Goal: Task Accomplishment & Management: Manage account settings

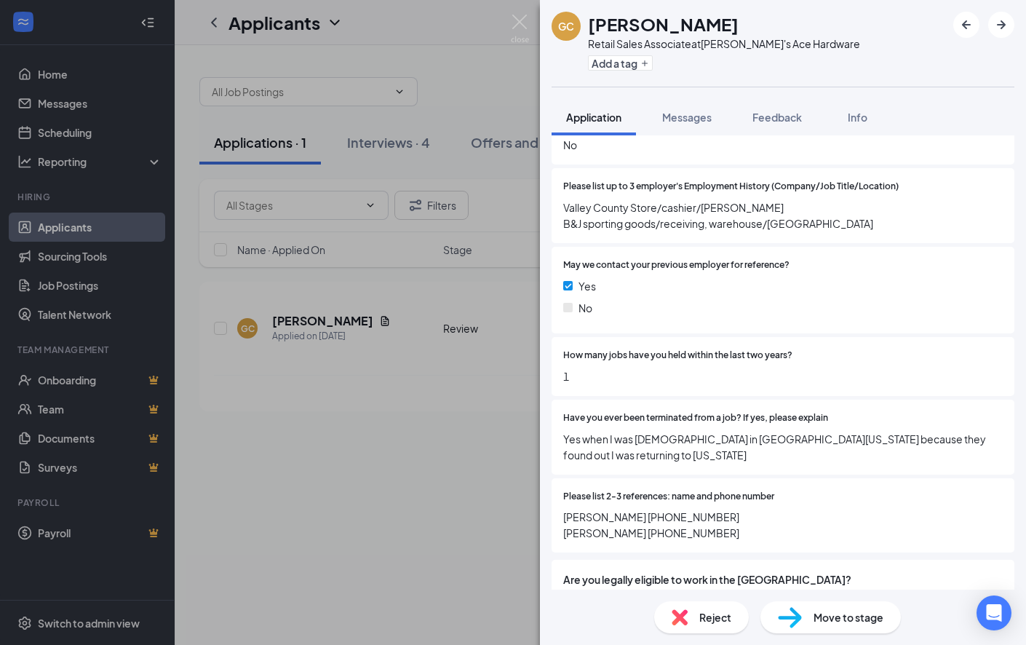
scroll to position [1382, 0]
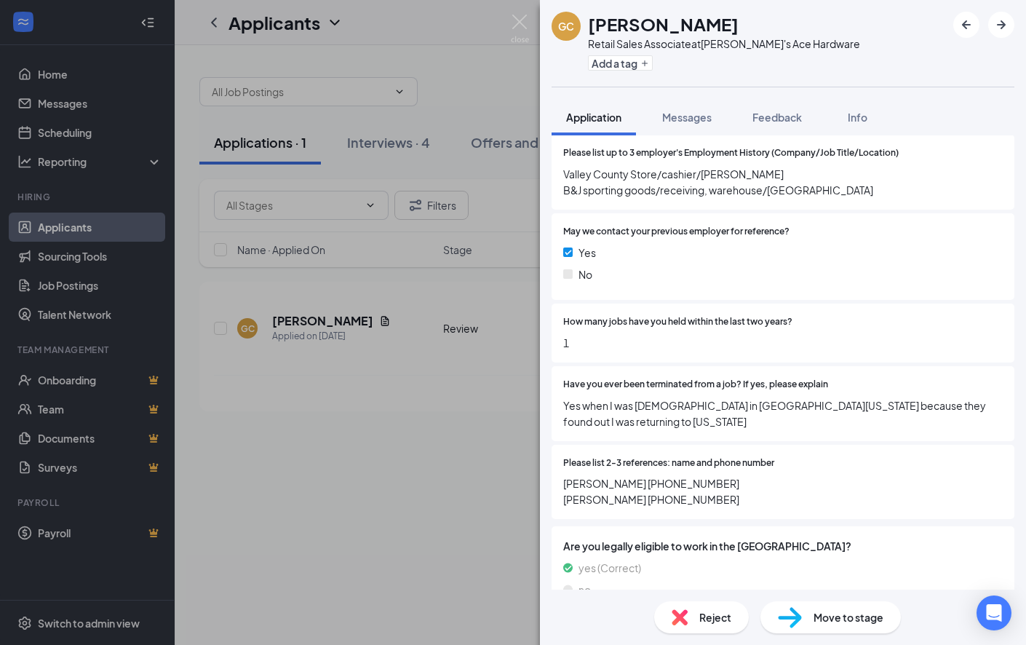
click at [896, 444] on div "Please list 2-3 references: name and phone number [PERSON_NAME] [PHONE_NUMBER] …" at bounding box center [782, 481] width 463 height 75
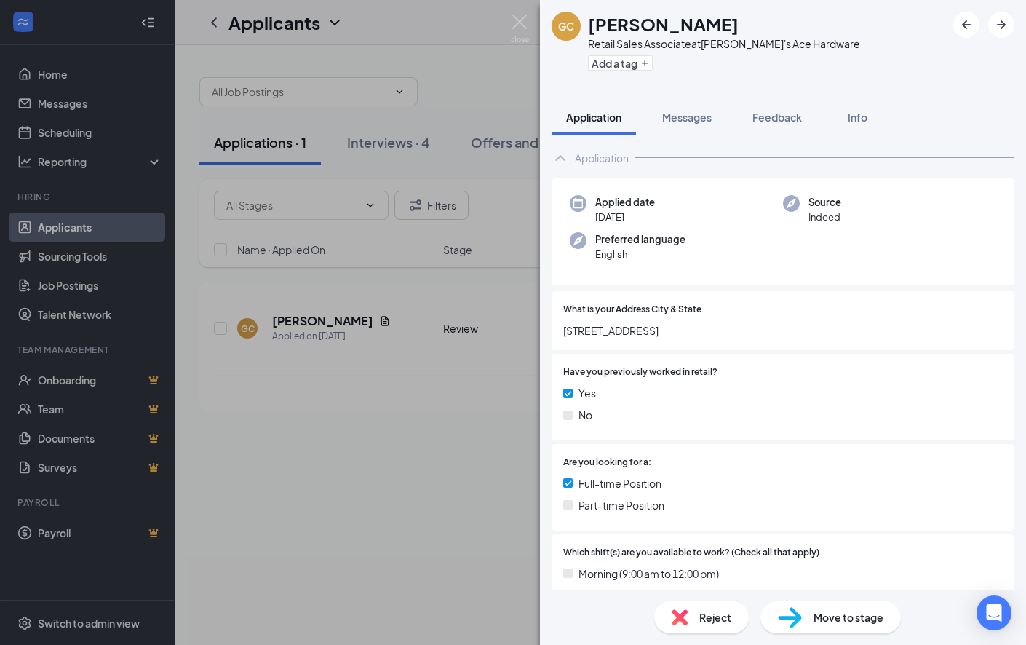
scroll to position [0, 0]
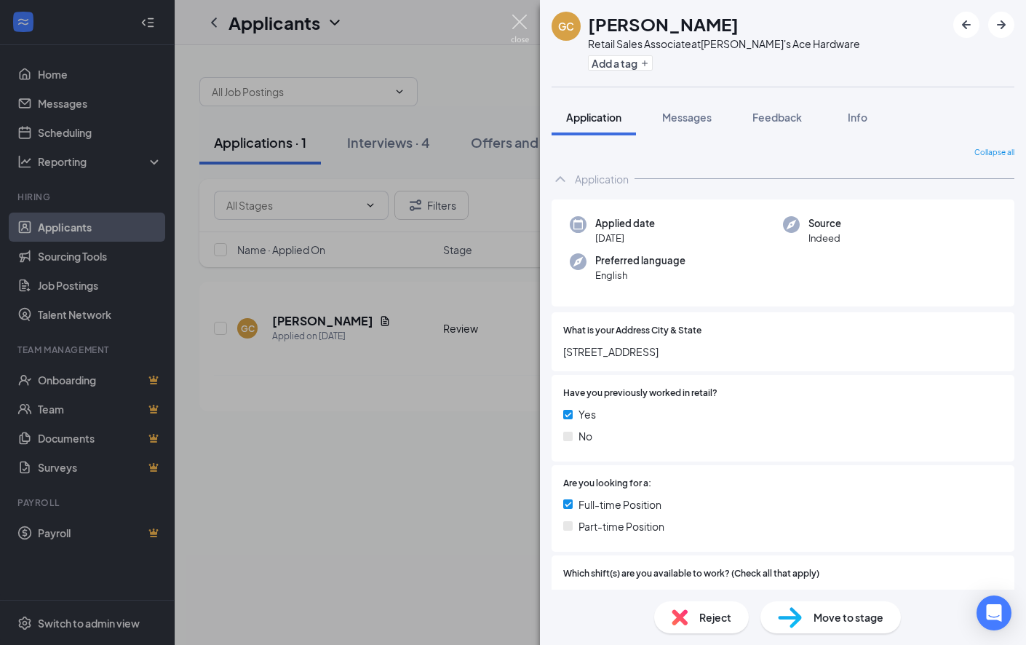
drag, startPoint x: 515, startPoint y: 19, endPoint x: 522, endPoint y: 93, distance: 74.6
click at [515, 19] on img at bounding box center [520, 29] width 18 height 28
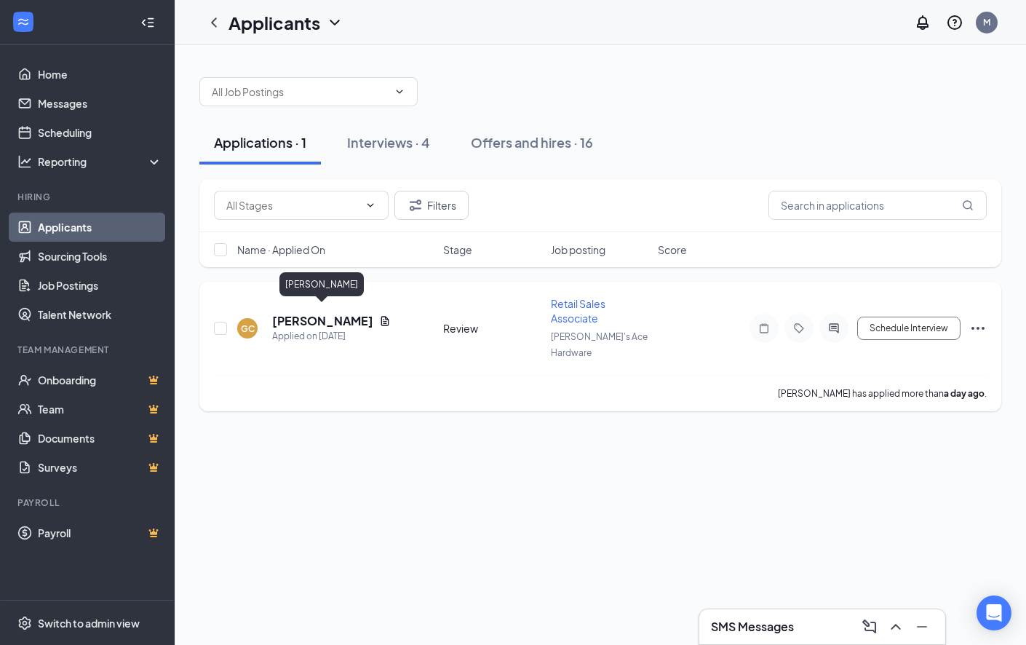
click at [313, 313] on h5 "[PERSON_NAME]" at bounding box center [322, 321] width 101 height 16
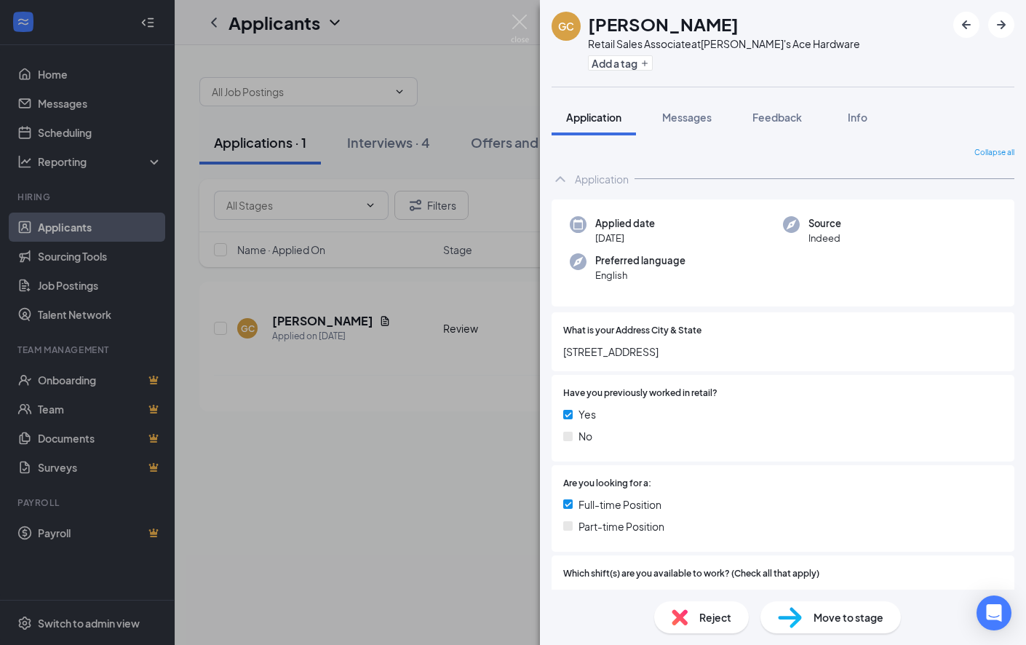
click at [835, 623] on span "Move to stage" at bounding box center [848, 617] width 70 height 16
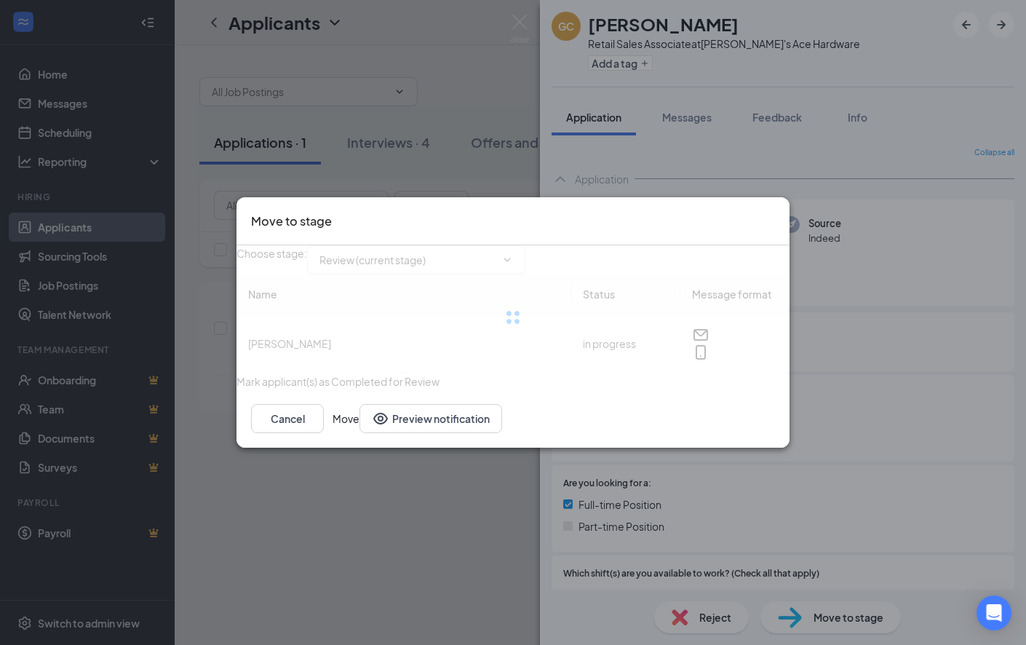
type input "Long term holding stage (next stage)"
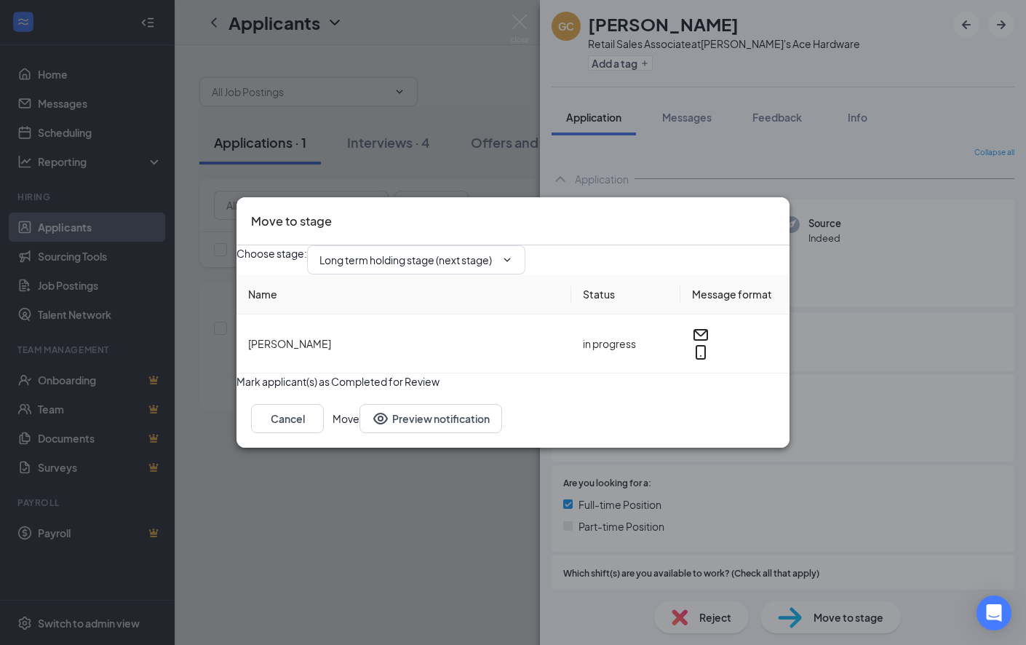
click at [359, 433] on button "Move" at bounding box center [345, 418] width 27 height 29
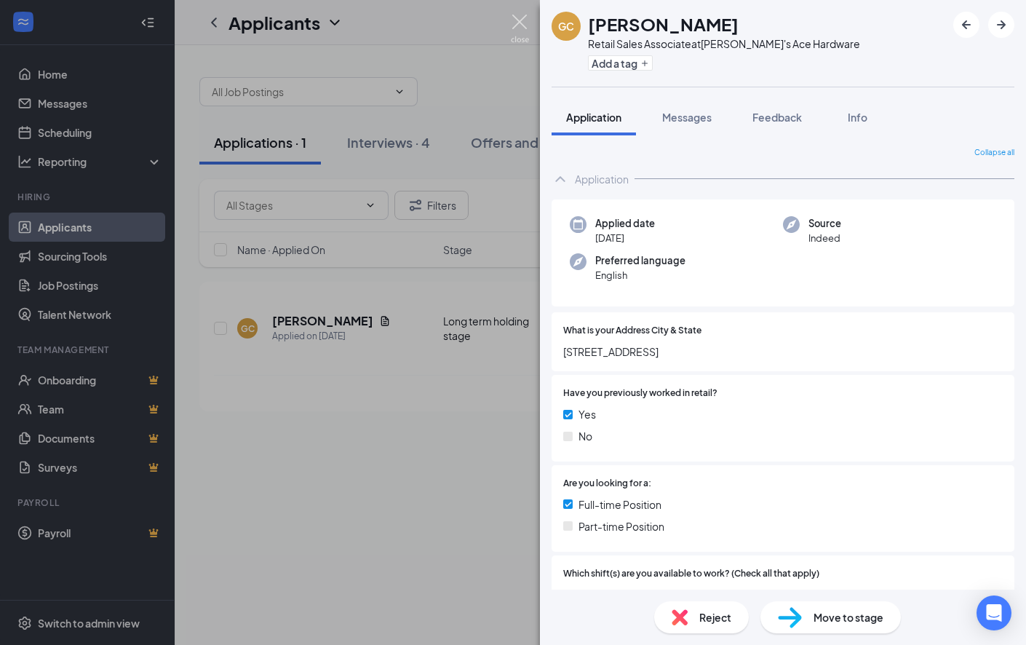
click at [516, 20] on img at bounding box center [520, 29] width 18 height 28
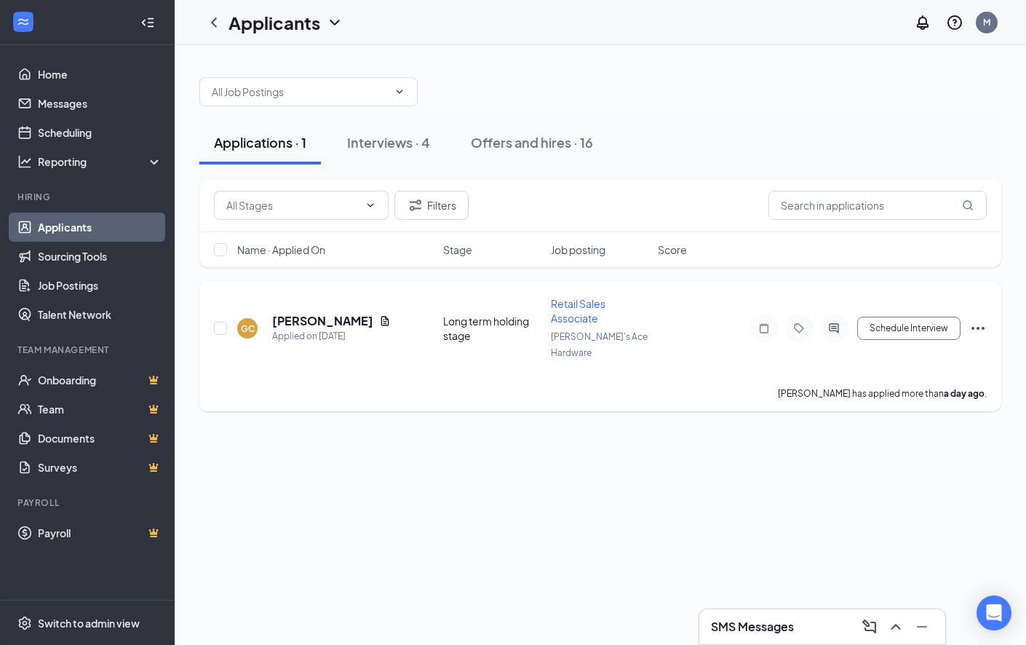
click at [977, 319] on icon "Ellipses" at bounding box center [977, 327] width 17 height 17
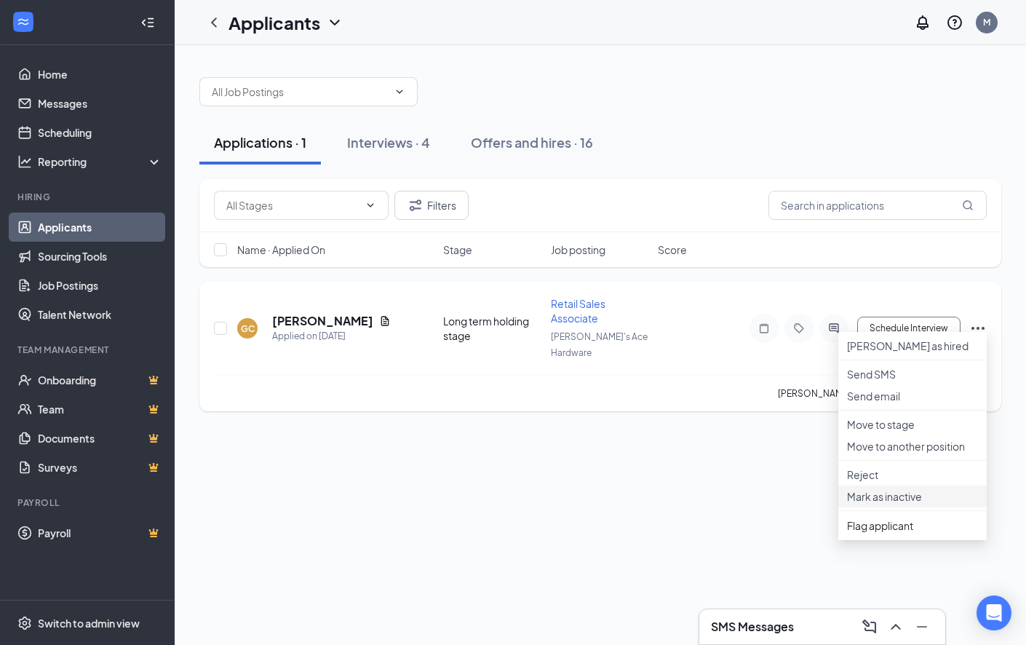
click at [888, 503] on p "Mark as inactive" at bounding box center [912, 496] width 131 height 15
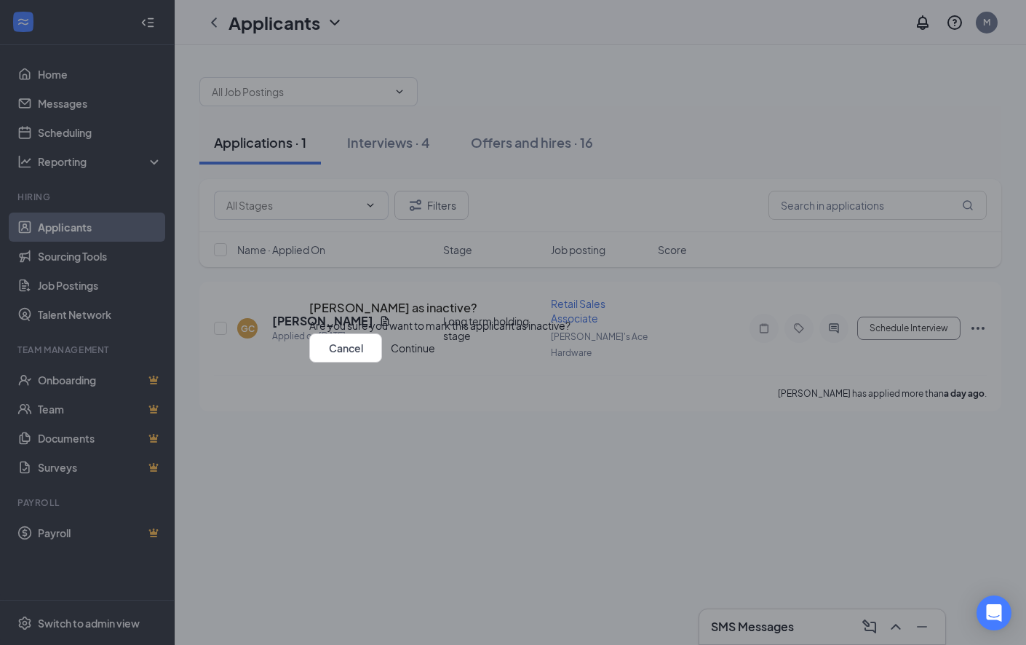
click at [435, 362] on button "Continue" at bounding box center [413, 347] width 44 height 29
